Goal: Task Accomplishment & Management: Manage account settings

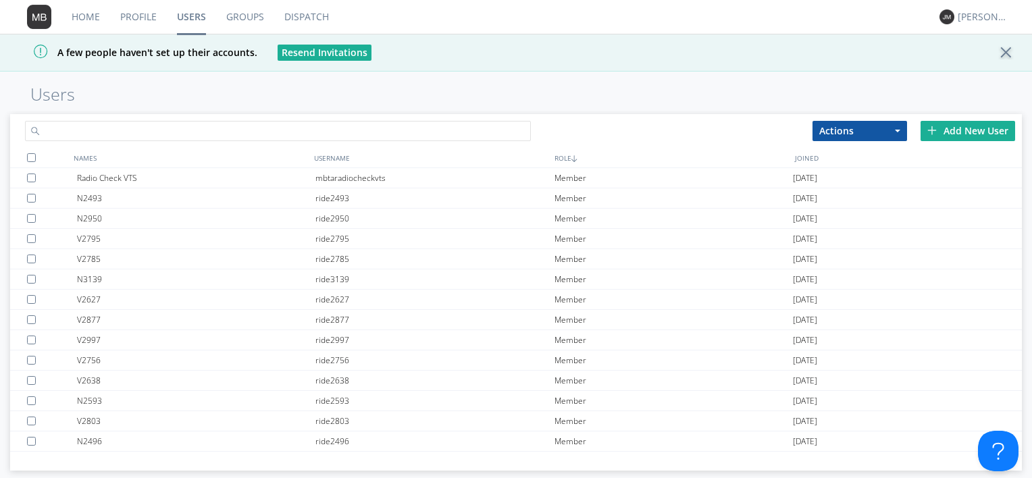
click at [182, 128] on input "text" at bounding box center [278, 131] width 506 height 20
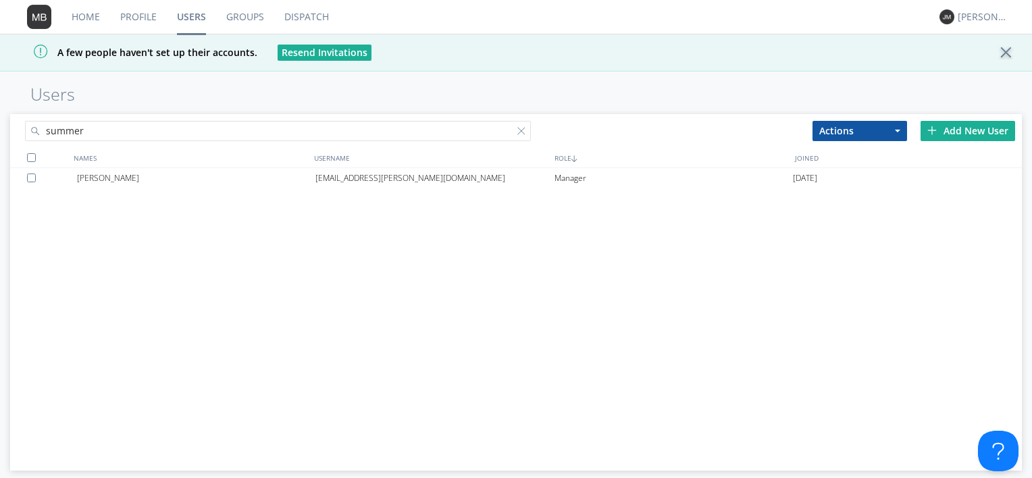
click at [155, 365] on div "[PERSON_NAME] [EMAIL_ADDRESS][PERSON_NAME][DOMAIN_NAME] Manager [DATE]" at bounding box center [515, 312] width 1011 height 289
click at [28, 175] on div at bounding box center [34, 177] width 14 height 9
click at [859, 128] on button "Actions" at bounding box center [859, 131] width 95 height 20
click at [851, 171] on link "Delete User" at bounding box center [859, 172] width 93 height 18
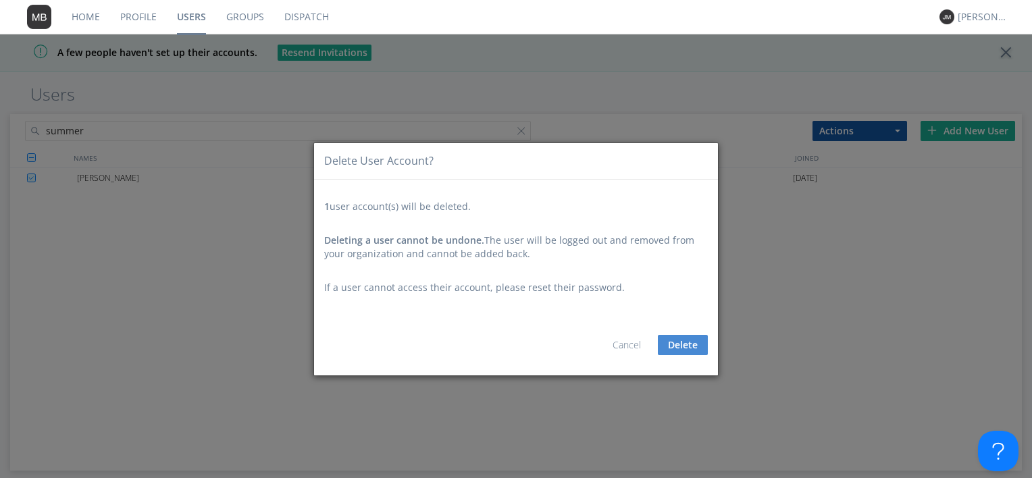
click at [678, 348] on button "Delete" at bounding box center [683, 345] width 50 height 20
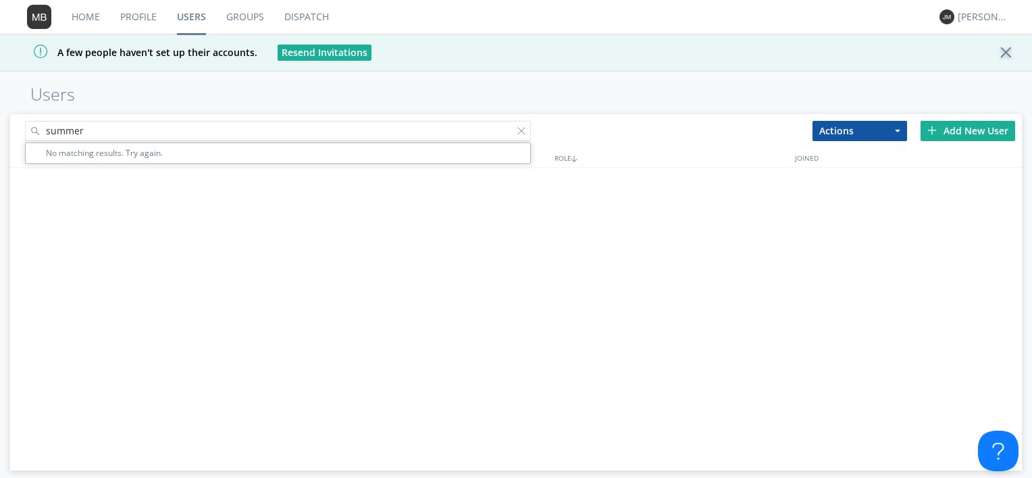
click at [122, 126] on input "summer" at bounding box center [278, 131] width 506 height 20
click at [190, 16] on link "Users" at bounding box center [191, 17] width 49 height 34
drag, startPoint x: 111, startPoint y: 126, endPoint x: -5, endPoint y: 140, distance: 116.4
click at [0, 140] on html "Home Profile Users Groups Dispatch [PERSON_NAME] A few people haven't set up th…" at bounding box center [516, 239] width 1032 height 478
type input "="
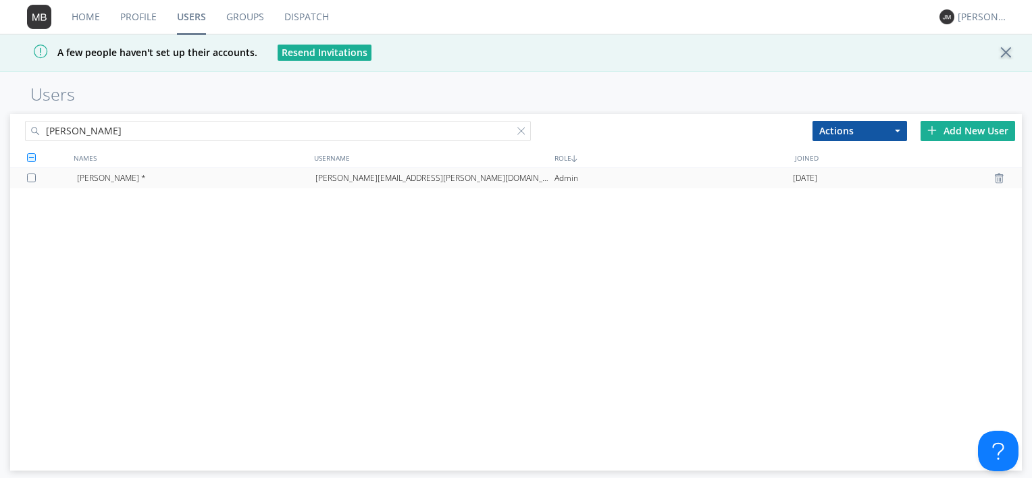
type input "[PERSON_NAME]"
click at [30, 178] on div at bounding box center [34, 177] width 14 height 9
click at [889, 134] on button "Actions" at bounding box center [859, 131] width 95 height 20
click at [480, 92] on h1 "Users" at bounding box center [516, 94] width 1032 height 19
